Goal: Communication & Community: Answer question/provide support

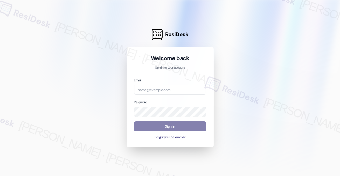
click at [145, 75] on div "Welcome back Sign in to your account Email Password Sign In Forgot your passwor…" at bounding box center [170, 97] width 72 height 85
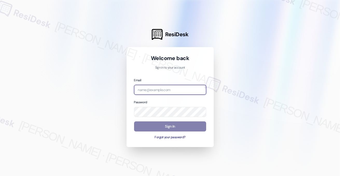
click at [149, 89] on input "email" at bounding box center [170, 90] width 72 height 10
type input "automated-surveys-kcb_mmi-[PERSON_NAME].[PERSON_NAME]@kcb_[DOMAIN_NAME]"
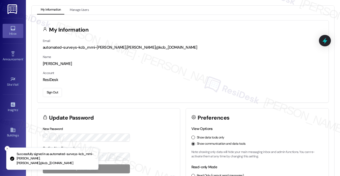
click at [6, 31] on link "Inbox" at bounding box center [13, 31] width 21 height 14
